Goal: Navigation & Orientation: Find specific page/section

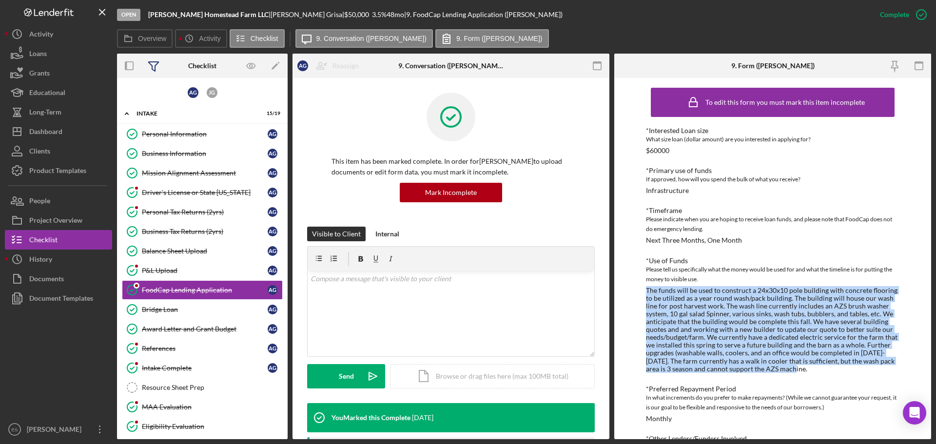
scroll to position [244, 0]
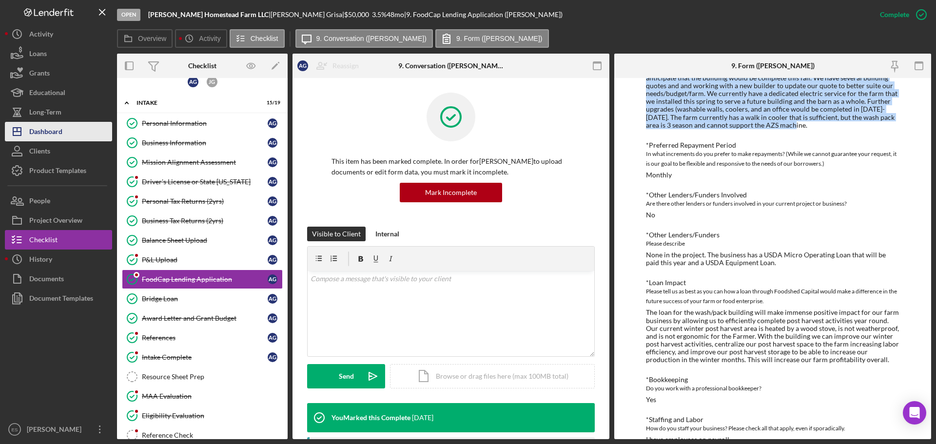
click at [57, 133] on div "Dashboard" at bounding box center [45, 133] width 33 height 22
